Goal: Find specific page/section: Find specific page/section

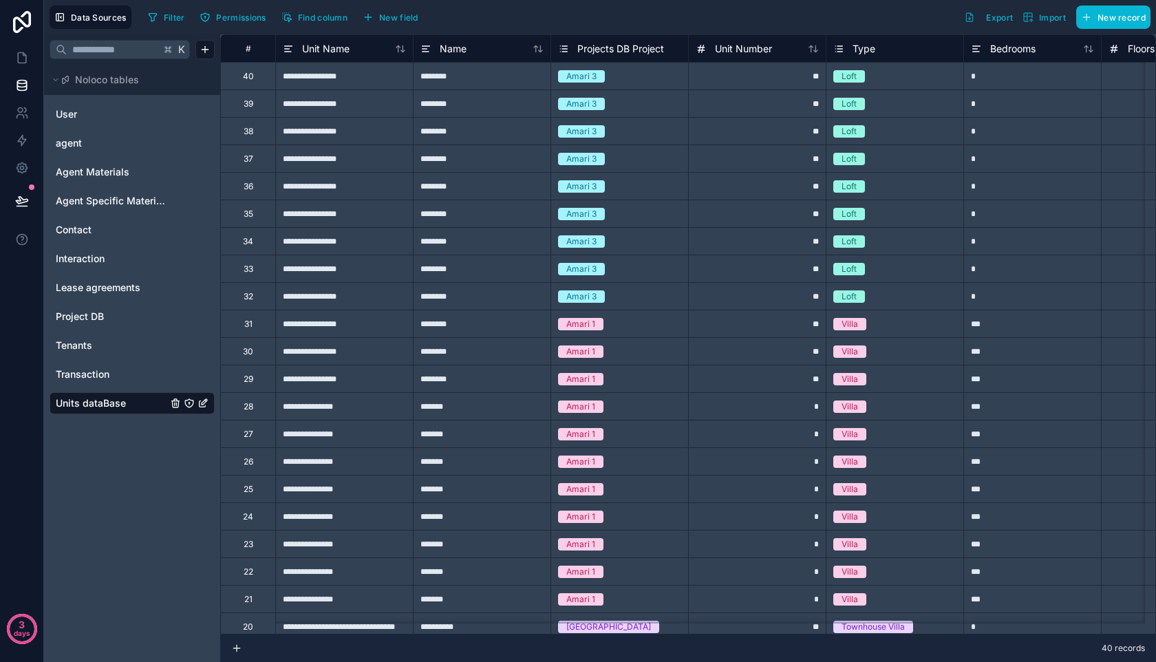
click at [578, 301] on div "Amari 3" at bounding box center [581, 296] width 30 height 12
click at [79, 256] on span "Interaction" at bounding box center [80, 259] width 49 height 14
